Goal: Check status

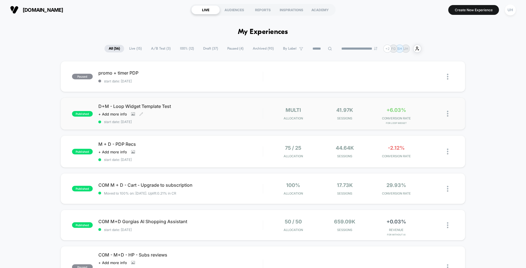
click at [204, 112] on div "Click to view images Click to edit experience details + Add more info" at bounding box center [155, 114] width 115 height 4
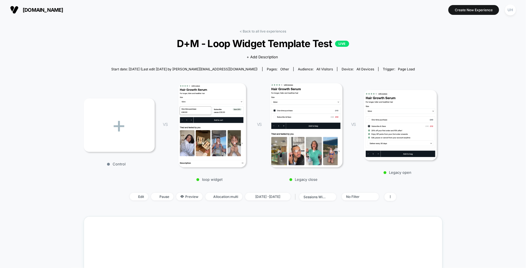
click at [204, 112] on div "< Back to all live experiences D+M - Loop Widget Template Test LIVE Click to vi…" at bounding box center [263, 218] width 526 height 397
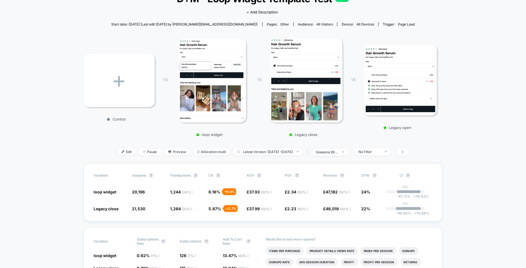
scroll to position [65, 0]
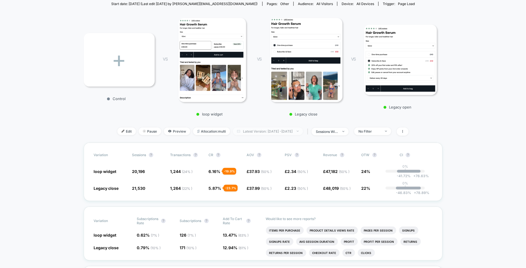
click at [276, 132] on span "Latest Version: [DATE] - [DATE]" at bounding box center [268, 132] width 70 height 8
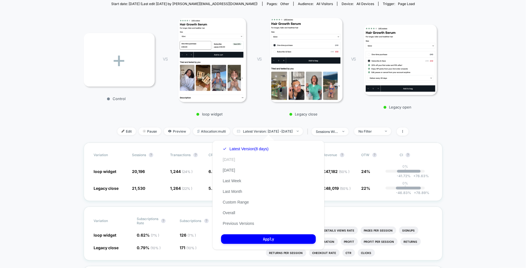
click at [229, 158] on button "[DATE]" at bounding box center [229, 159] width 16 height 5
click at [250, 238] on button "Apply" at bounding box center [268, 239] width 95 height 10
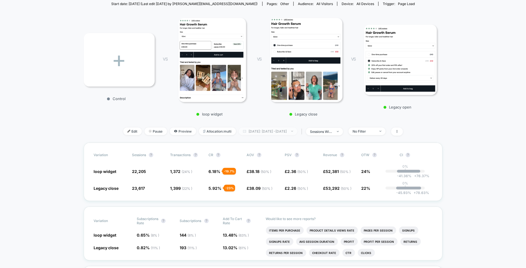
click at [279, 131] on span "[DATE]: [DATE] - [DATE]" at bounding box center [268, 132] width 59 height 8
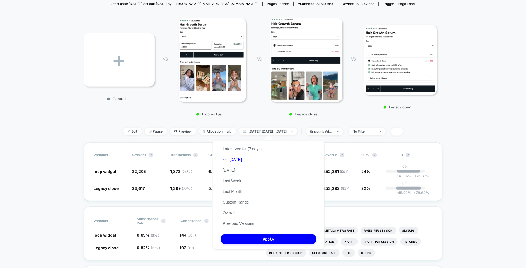
click at [260, 184] on div "Latest Version (7 days) [DATE] [DATE] Last Week Last Month Custom Range Overall…" at bounding box center [242, 186] width 42 height 85
click at [236, 180] on button "Last Week" at bounding box center [232, 180] width 22 height 5
click at [250, 242] on button "Apply" at bounding box center [268, 239] width 95 height 10
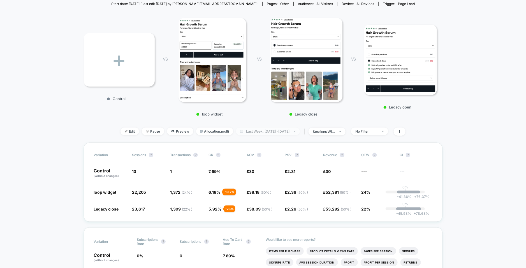
click at [261, 133] on span "Last Week: [DATE] - [DATE]" at bounding box center [268, 132] width 64 height 8
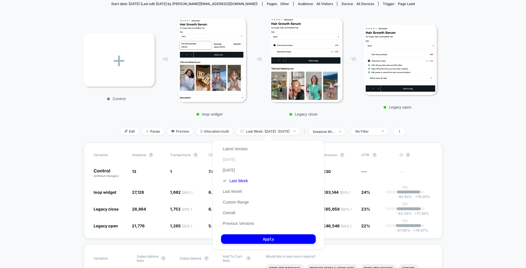
click at [227, 161] on button "[DATE]" at bounding box center [229, 159] width 16 height 5
click at [246, 236] on button "Apply" at bounding box center [268, 239] width 95 height 10
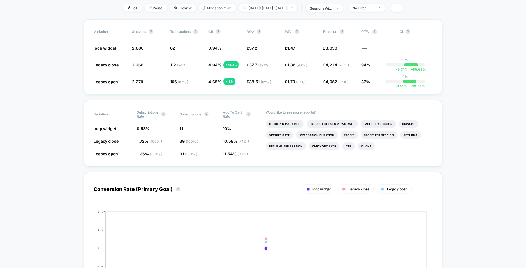
scroll to position [40, 0]
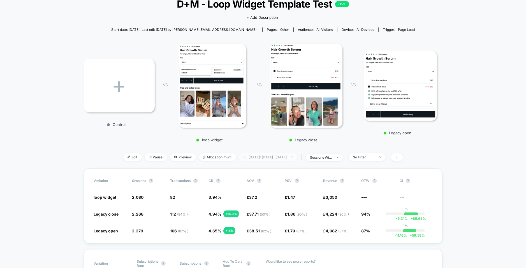
click at [251, 157] on span "[DATE]: [DATE] - [DATE]" at bounding box center [268, 157] width 59 height 8
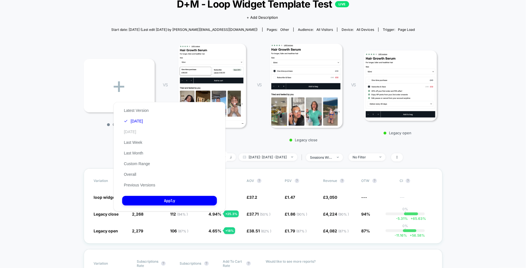
click at [133, 130] on button "[DATE]" at bounding box center [130, 131] width 16 height 5
click at [154, 200] on button "Apply" at bounding box center [169, 201] width 95 height 10
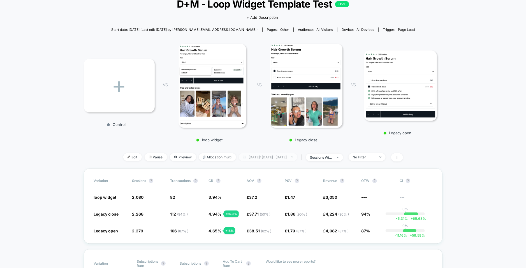
click at [269, 158] on span "[DATE]: [DATE] - [DATE]" at bounding box center [268, 157] width 59 height 8
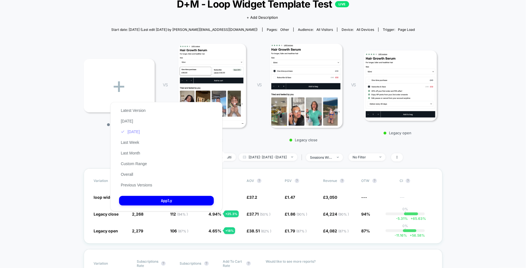
click at [138, 131] on button "[DATE]" at bounding box center [130, 131] width 22 height 5
click at [158, 200] on button "Apply" at bounding box center [166, 201] width 95 height 10
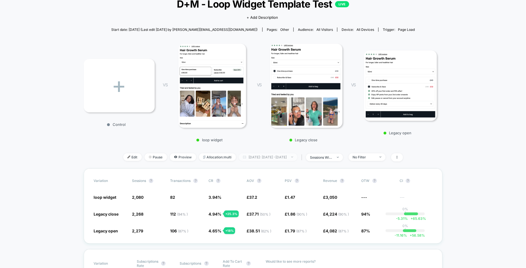
click at [271, 158] on span "[DATE]: [DATE] - [DATE]" at bounding box center [268, 157] width 59 height 8
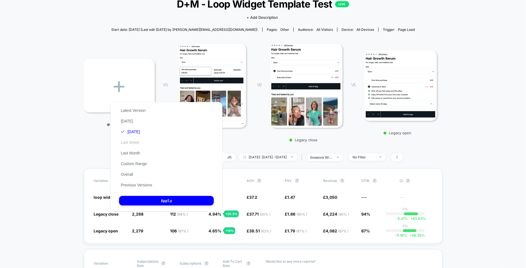
click at [138, 143] on button "Last Week" at bounding box center [130, 142] width 22 height 5
click at [149, 203] on button "Apply" at bounding box center [166, 201] width 95 height 10
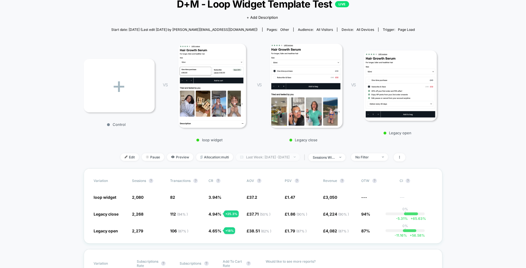
click at [249, 160] on span "Last Week: [DATE] - [DATE]" at bounding box center [268, 157] width 64 height 8
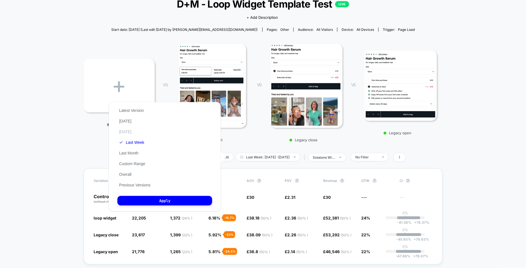
click at [133, 130] on button "[DATE]" at bounding box center [125, 131] width 16 height 5
click at [153, 201] on button "Apply" at bounding box center [164, 201] width 95 height 10
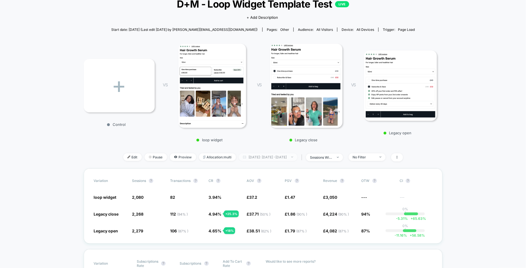
click at [268, 160] on span "[DATE]: [DATE] - [DATE]" at bounding box center [268, 157] width 59 height 8
select select "*"
select select "****"
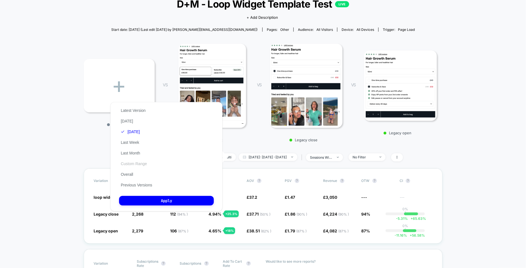
click at [138, 164] on button "Custom Range" at bounding box center [133, 163] width 29 height 5
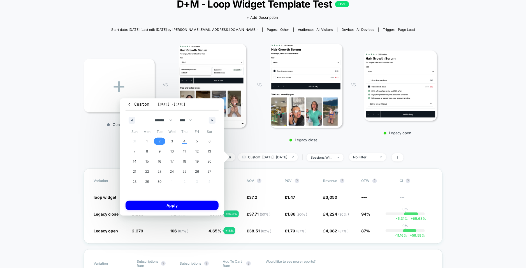
click at [161, 140] on span "2" at bounding box center [159, 141] width 13 height 7
click at [170, 140] on span "3" at bounding box center [172, 141] width 13 height 7
click at [175, 206] on button "Apply" at bounding box center [172, 205] width 93 height 9
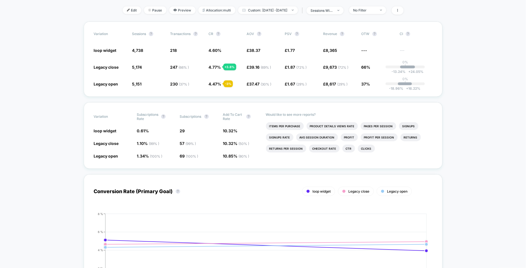
scroll to position [139, 0]
